Goal: Navigation & Orientation: Find specific page/section

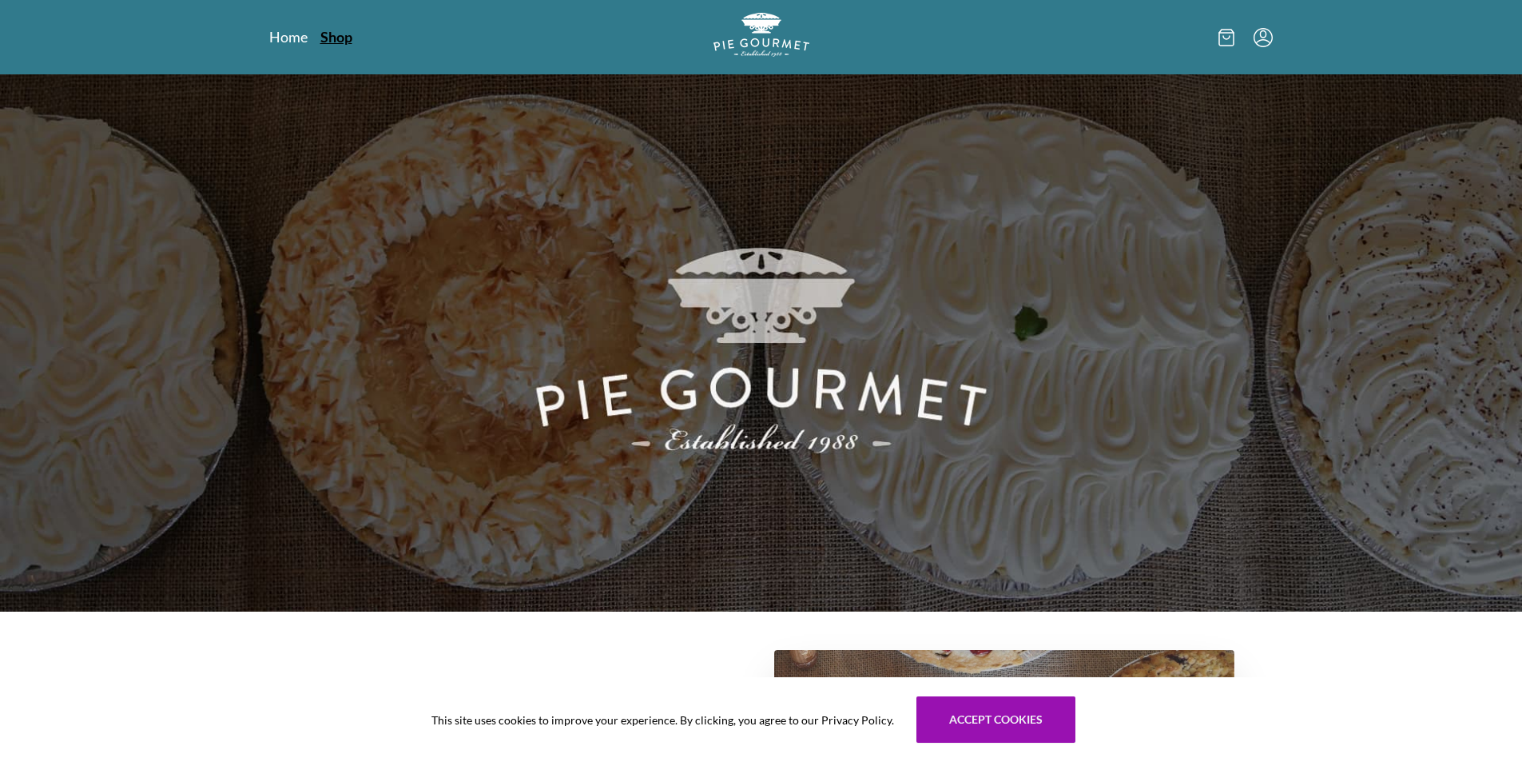
click at [345, 34] on link "Shop" at bounding box center [336, 36] width 32 height 19
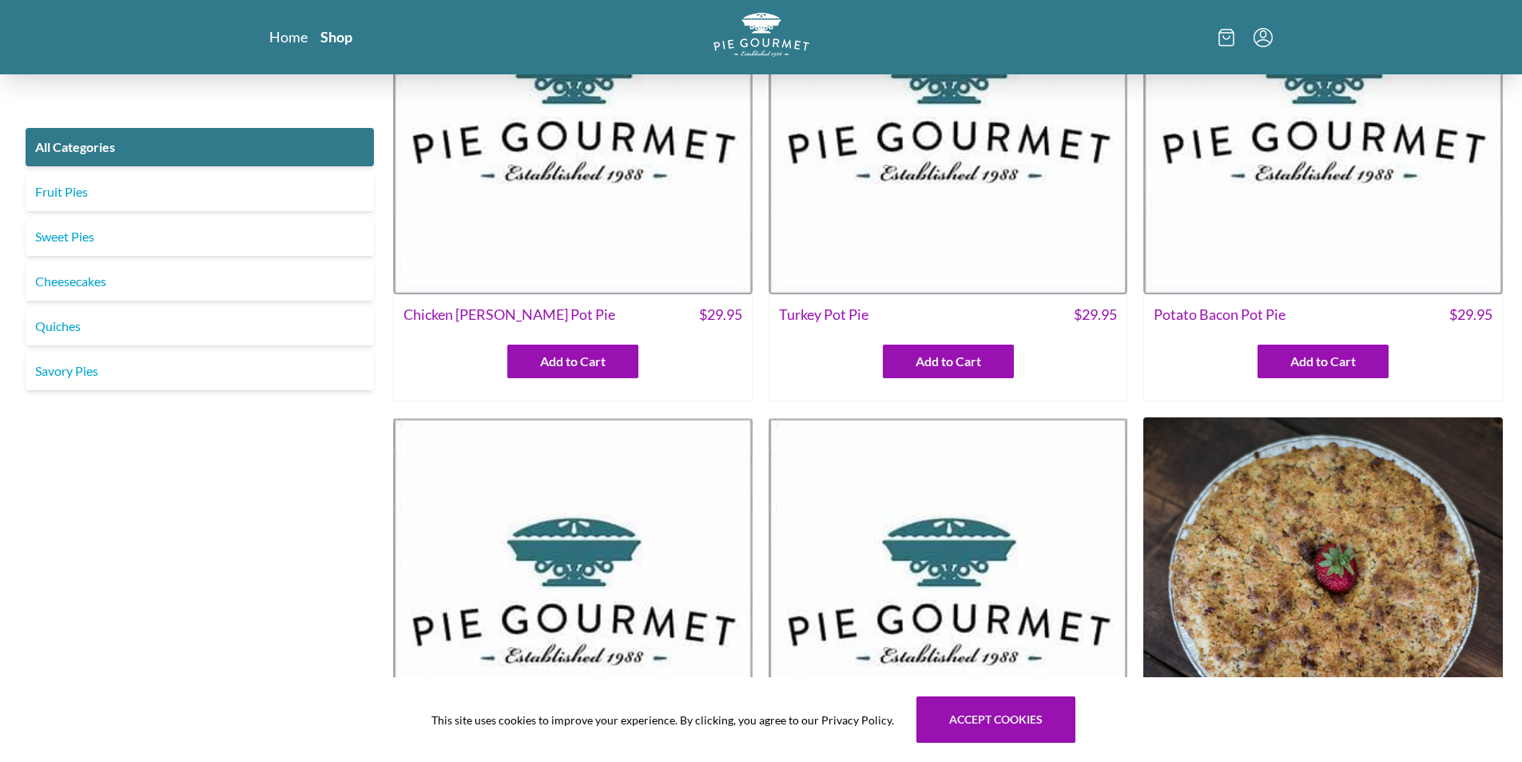
scroll to position [240, 0]
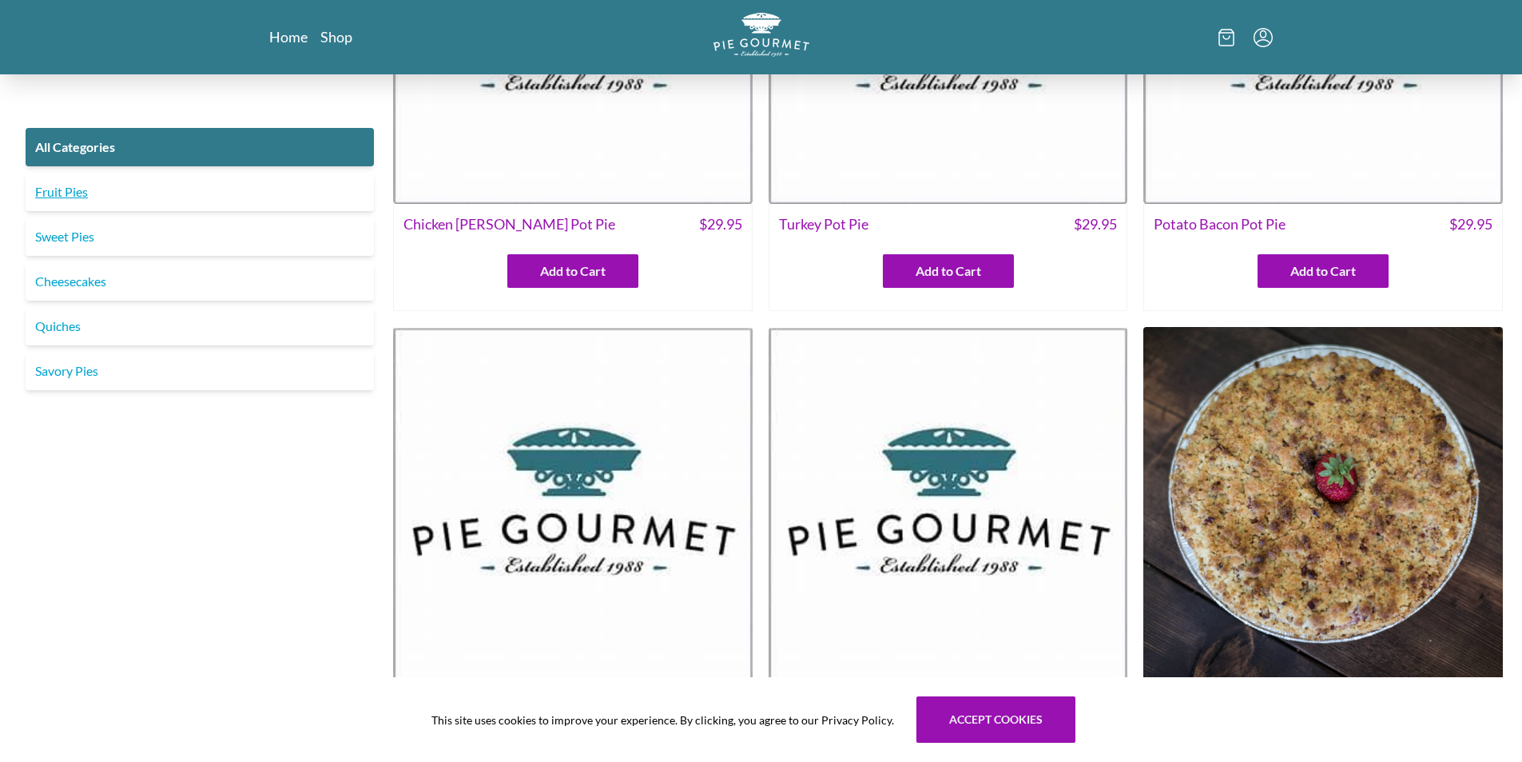
click at [77, 197] on link "Fruit Pies" at bounding box center [200, 192] width 348 height 38
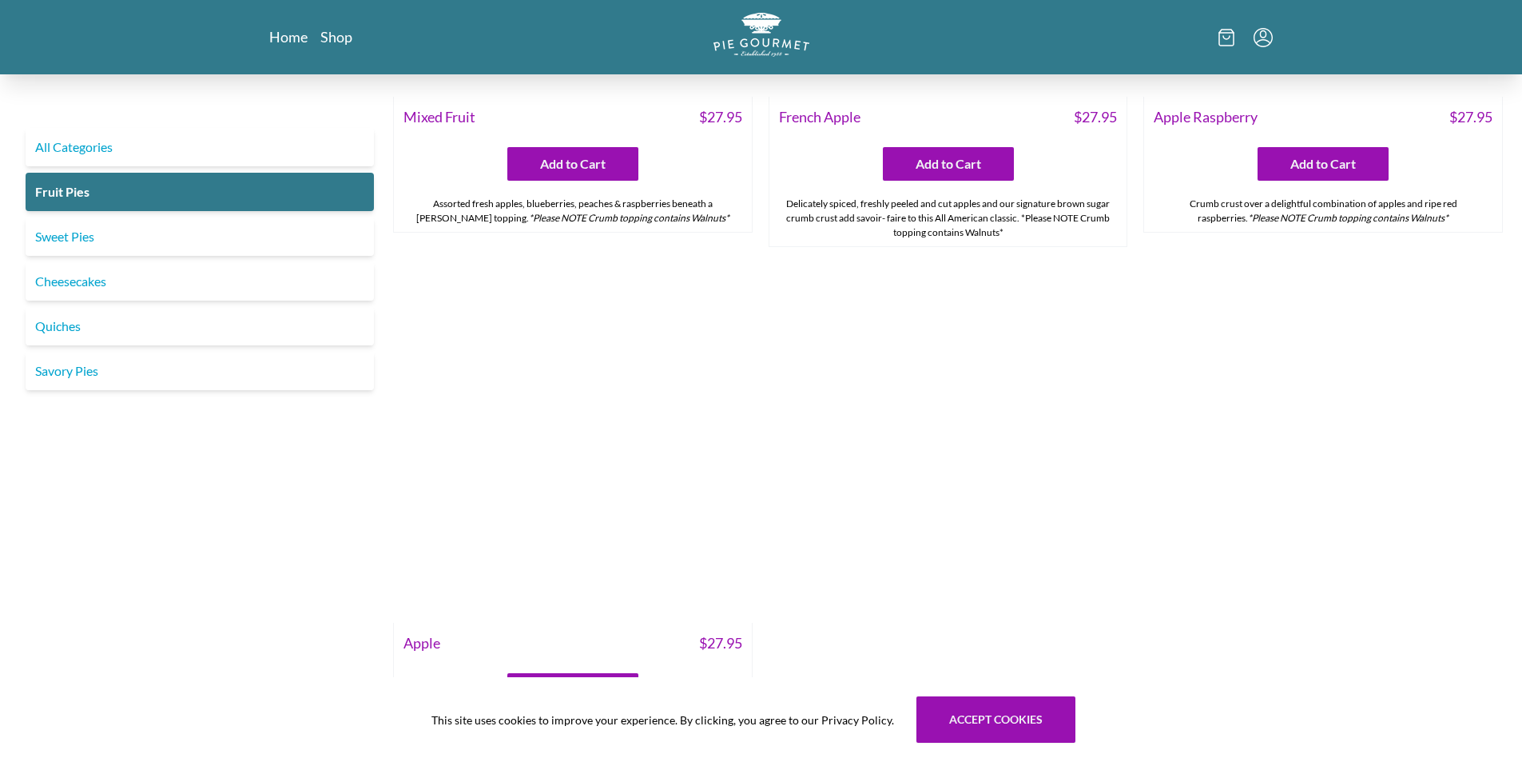
scroll to position [2143, 0]
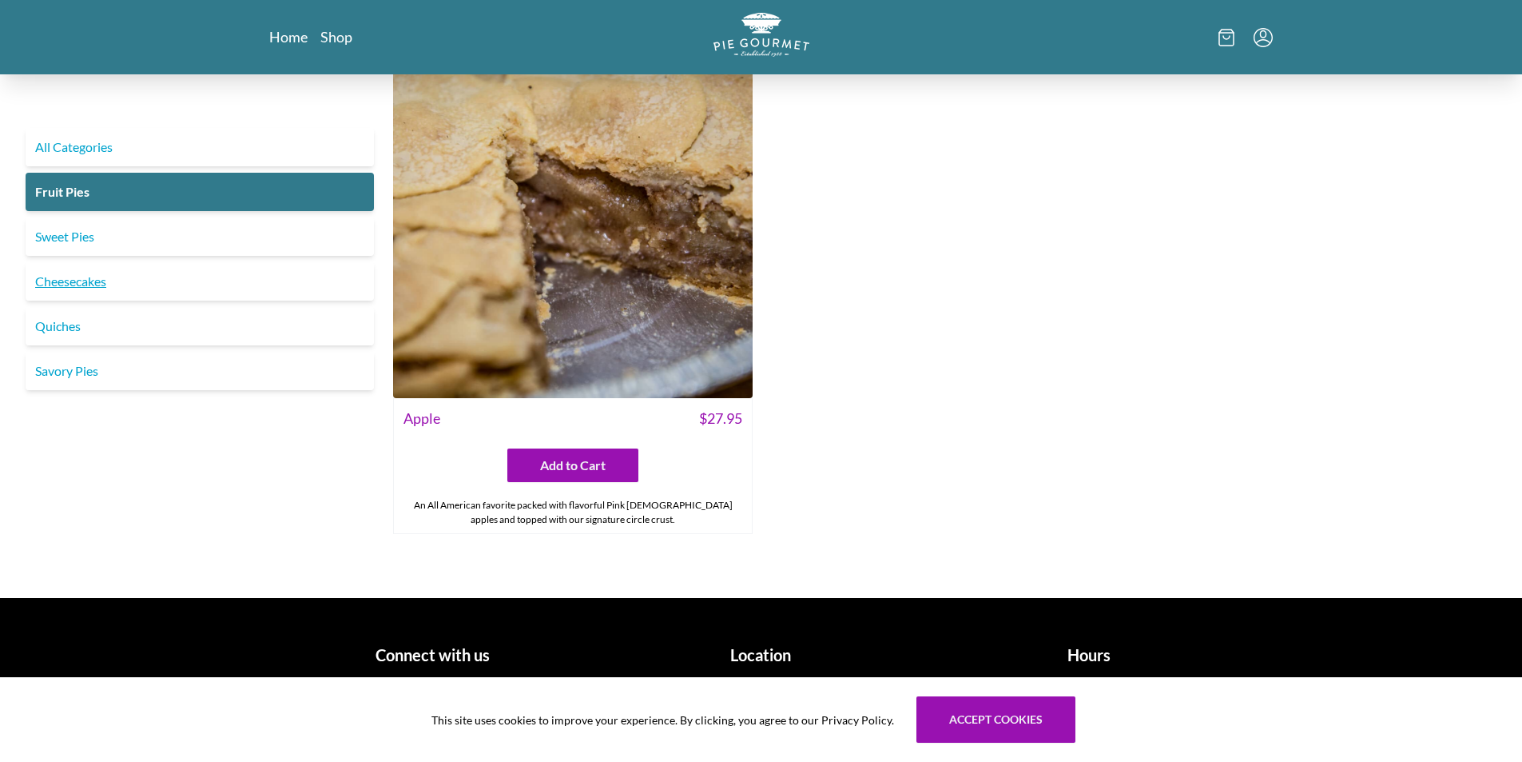
click at [93, 285] on link "Cheesecakes" at bounding box center [200, 281] width 348 height 38
